Goal: Transaction & Acquisition: Download file/media

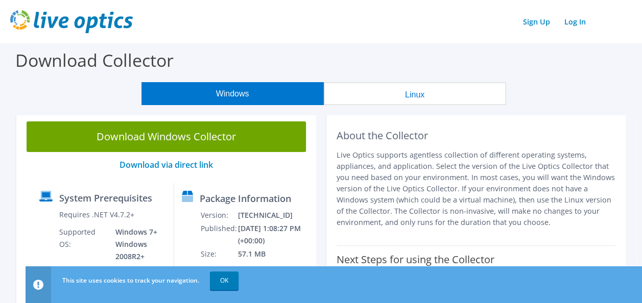
click at [224, 96] on button "Windows" at bounding box center [232, 93] width 182 height 23
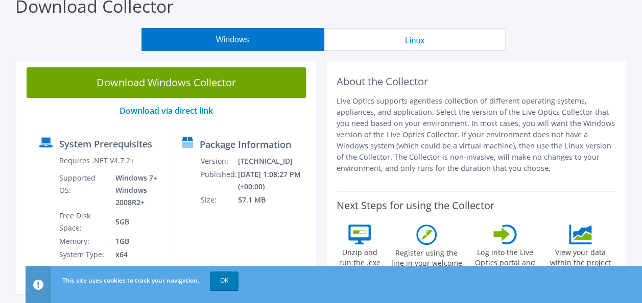
scroll to position [54, 0]
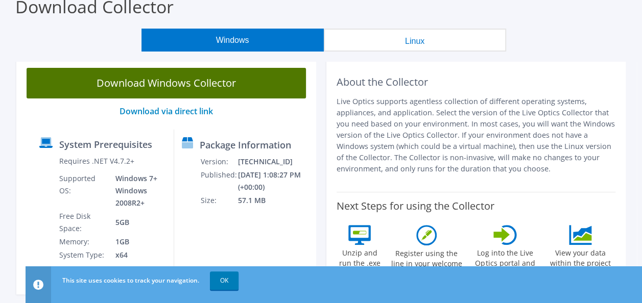
click at [199, 76] on link "Download Windows Collector" at bounding box center [166, 83] width 279 height 31
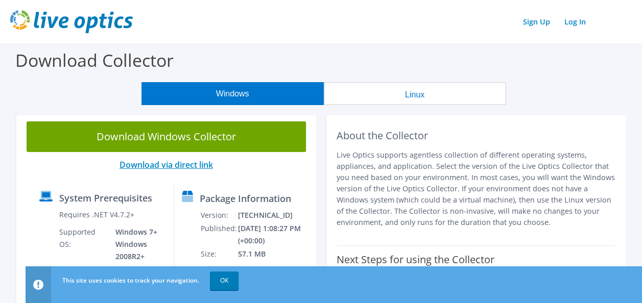
click at [190, 169] on link "Download via direct link" at bounding box center [166, 164] width 93 height 11
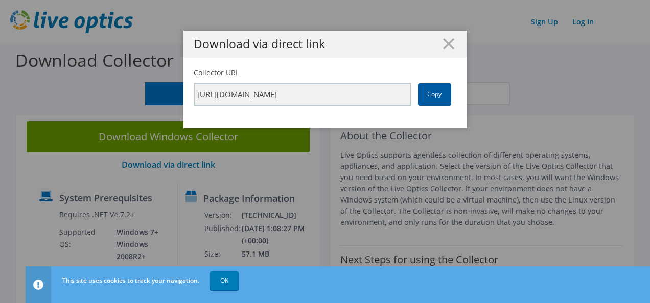
click at [422, 102] on link "Copy" at bounding box center [434, 94] width 33 height 22
drag, startPoint x: 422, startPoint y: 102, endPoint x: 430, endPoint y: 114, distance: 15.2
click at [430, 114] on div "Collector URL [URL][DOMAIN_NAME] Copy" at bounding box center [324, 98] width 283 height 60
click at [430, 96] on link "Copy" at bounding box center [434, 94] width 33 height 22
click at [340, 116] on div "Collector URL [URL][DOMAIN_NAME] Copy" at bounding box center [324, 98] width 283 height 60
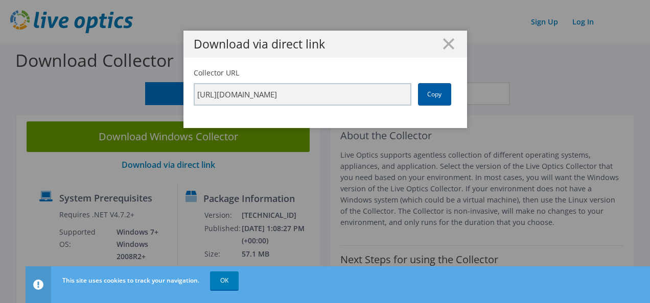
click at [438, 96] on link "Copy" at bounding box center [434, 94] width 33 height 22
click at [443, 46] on icon at bounding box center [448, 43] width 11 height 11
